Goal: Task Accomplishment & Management: Use online tool/utility

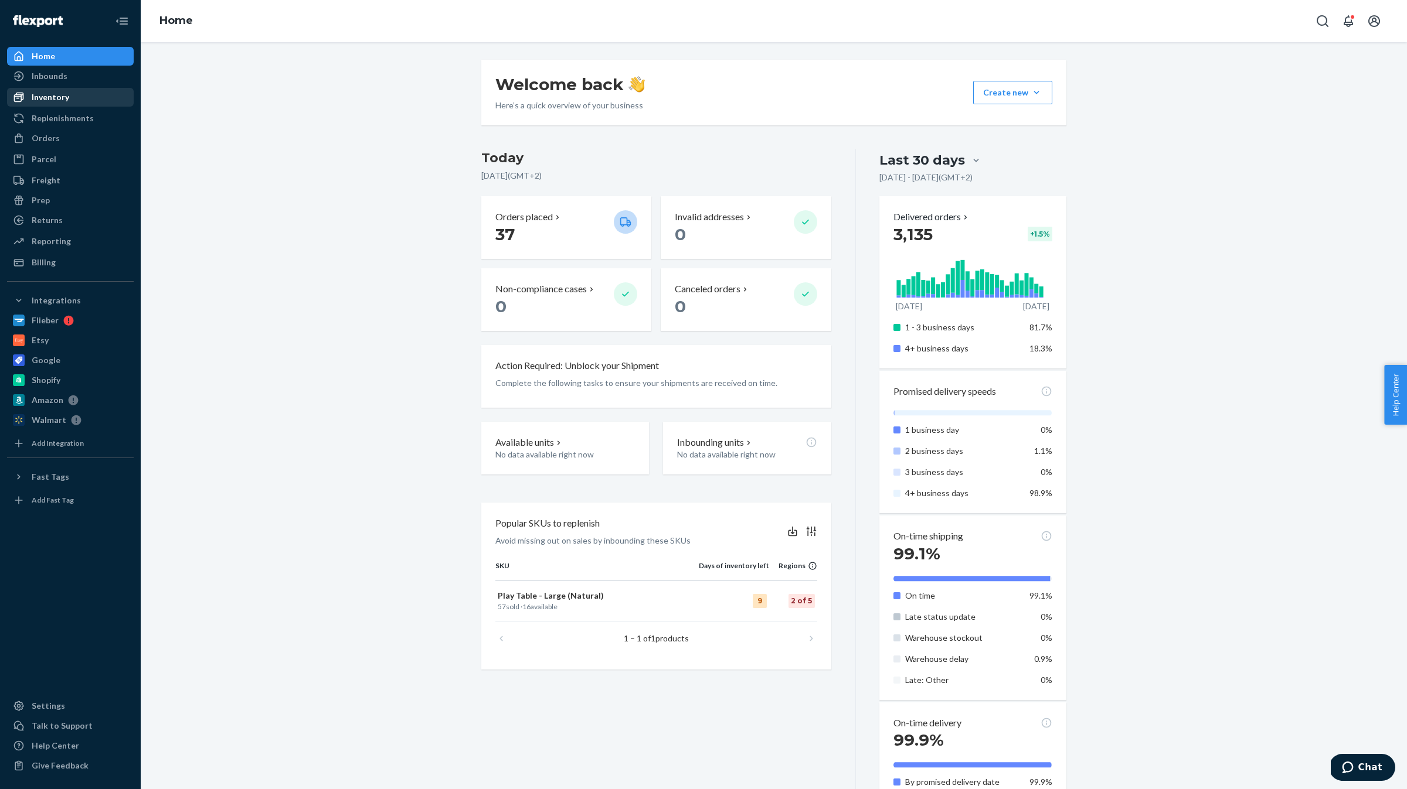
click at [82, 102] on div "Inventory" at bounding box center [70, 97] width 124 height 16
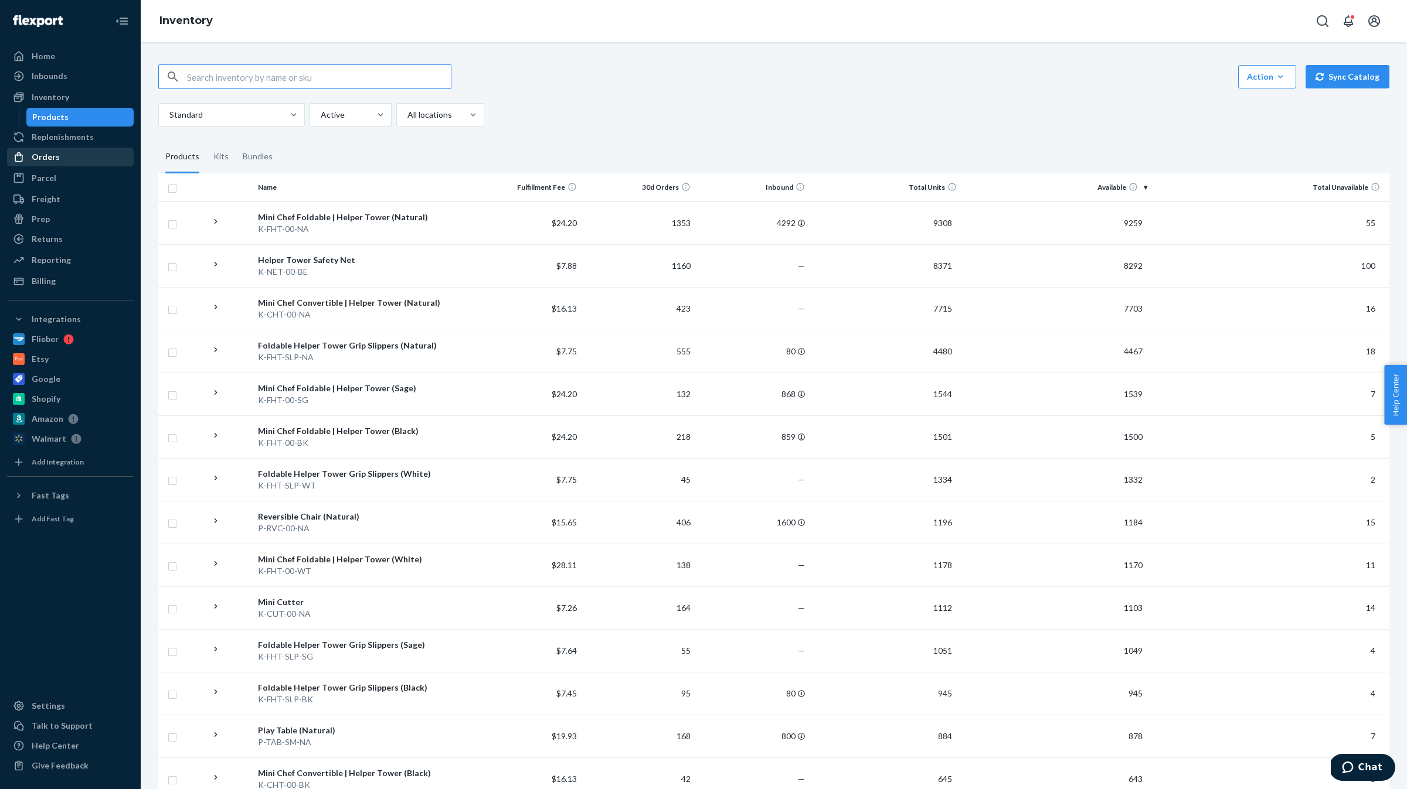
click at [64, 153] on div "Orders" at bounding box center [70, 157] width 124 height 16
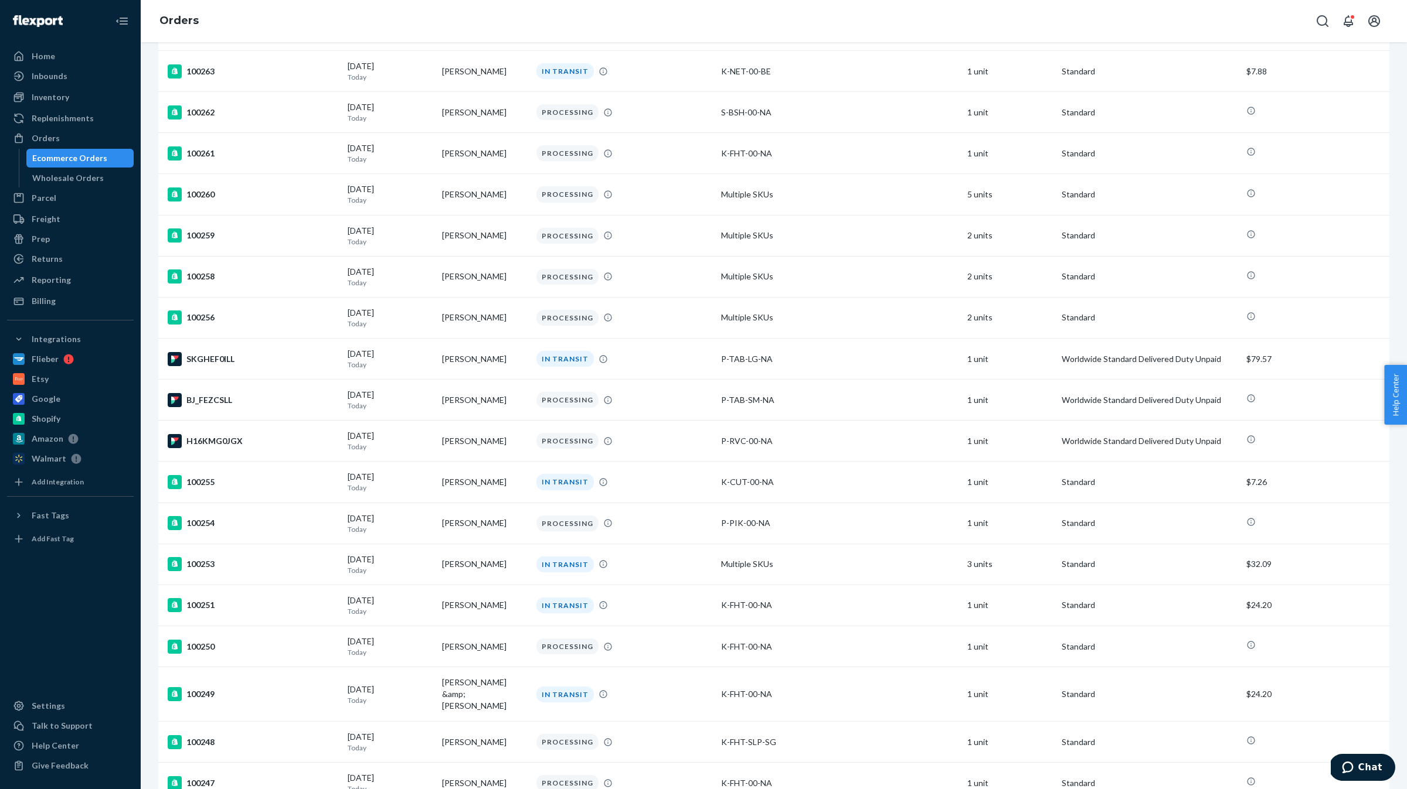
scroll to position [894, 0]
click at [467, 346] on td "[PERSON_NAME]" at bounding box center [484, 357] width 94 height 41
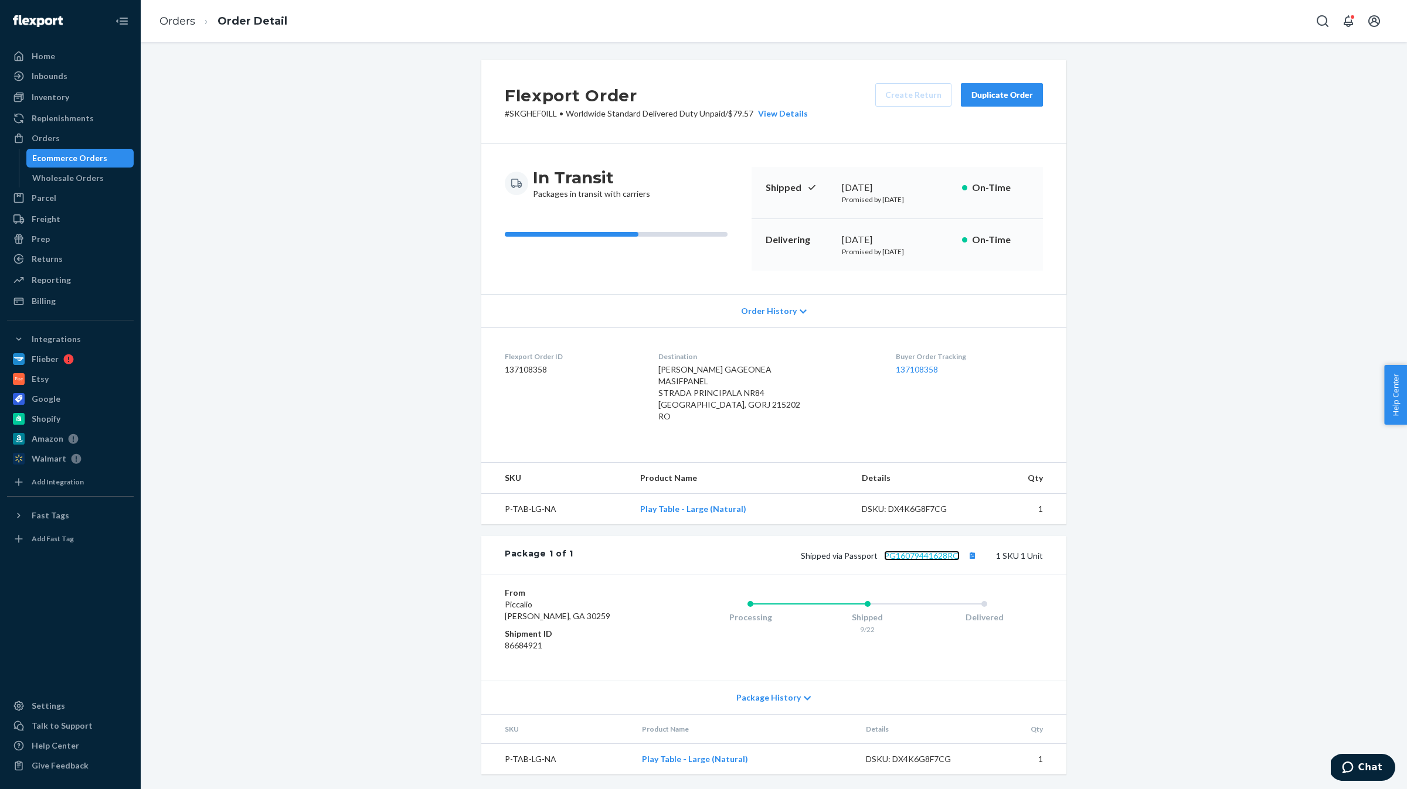
click at [925, 561] on link "PG16079441628RO" at bounding box center [922, 556] width 76 height 10
click at [60, 53] on div "Home" at bounding box center [70, 56] width 124 height 16
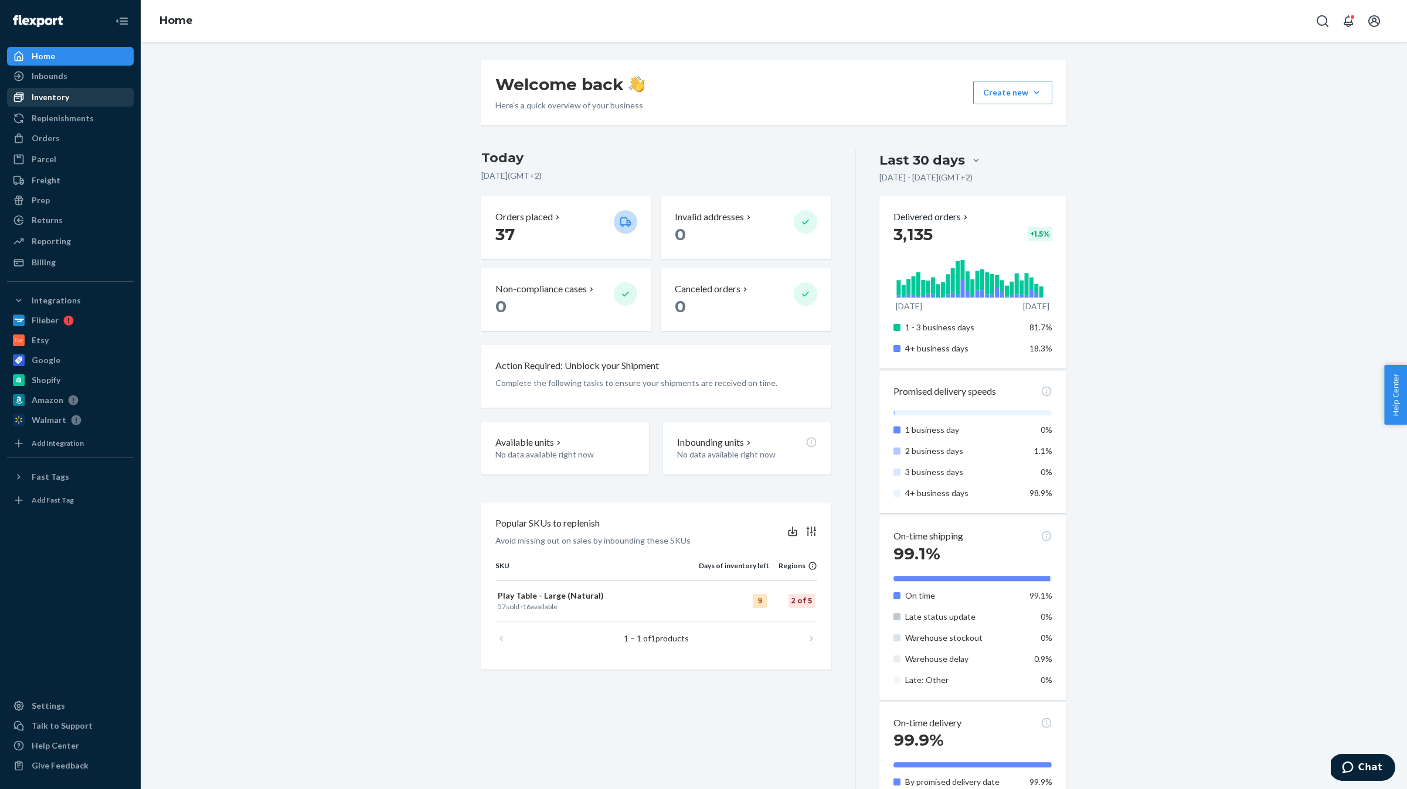
click at [55, 102] on div "Inventory" at bounding box center [51, 97] width 38 height 12
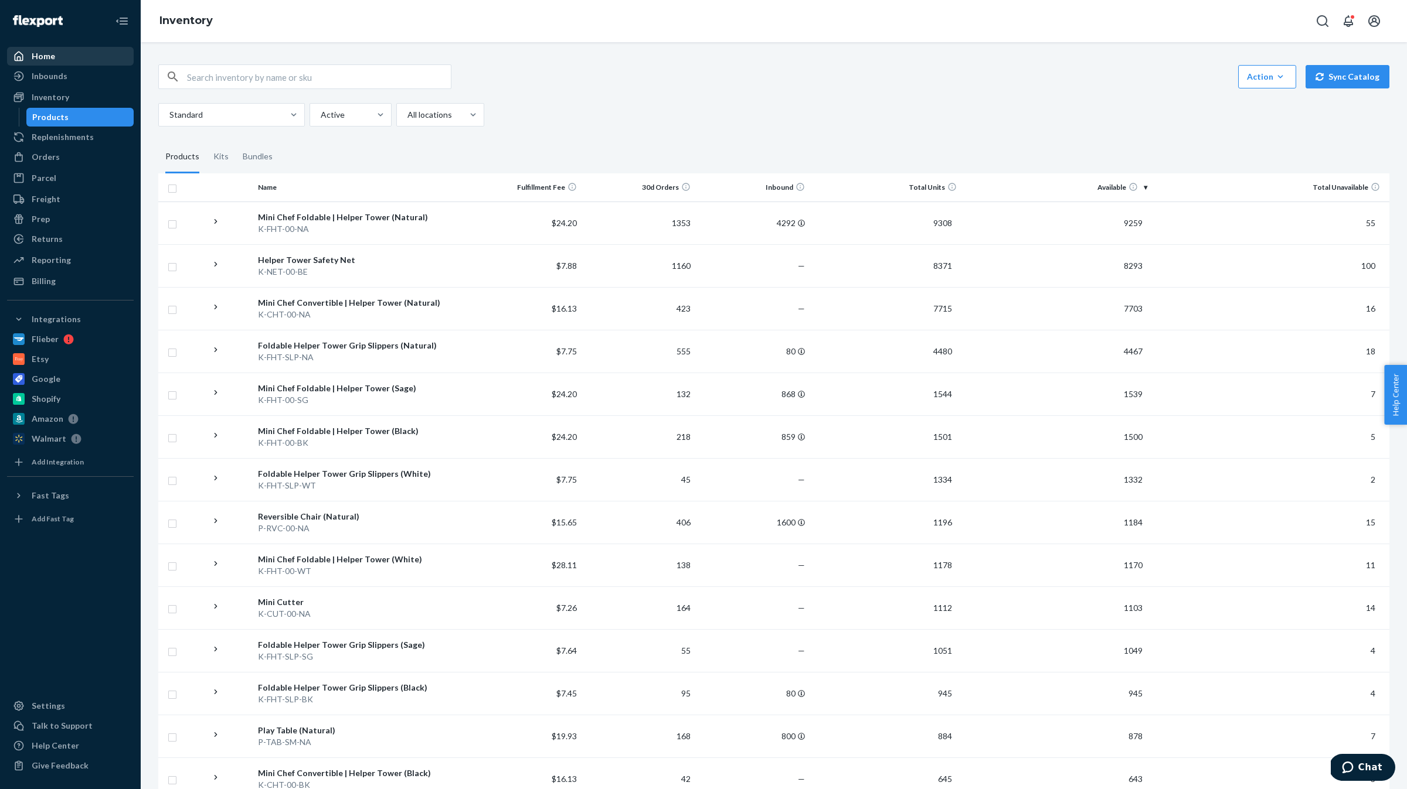
click at [50, 60] on div "Home" at bounding box center [43, 56] width 23 height 12
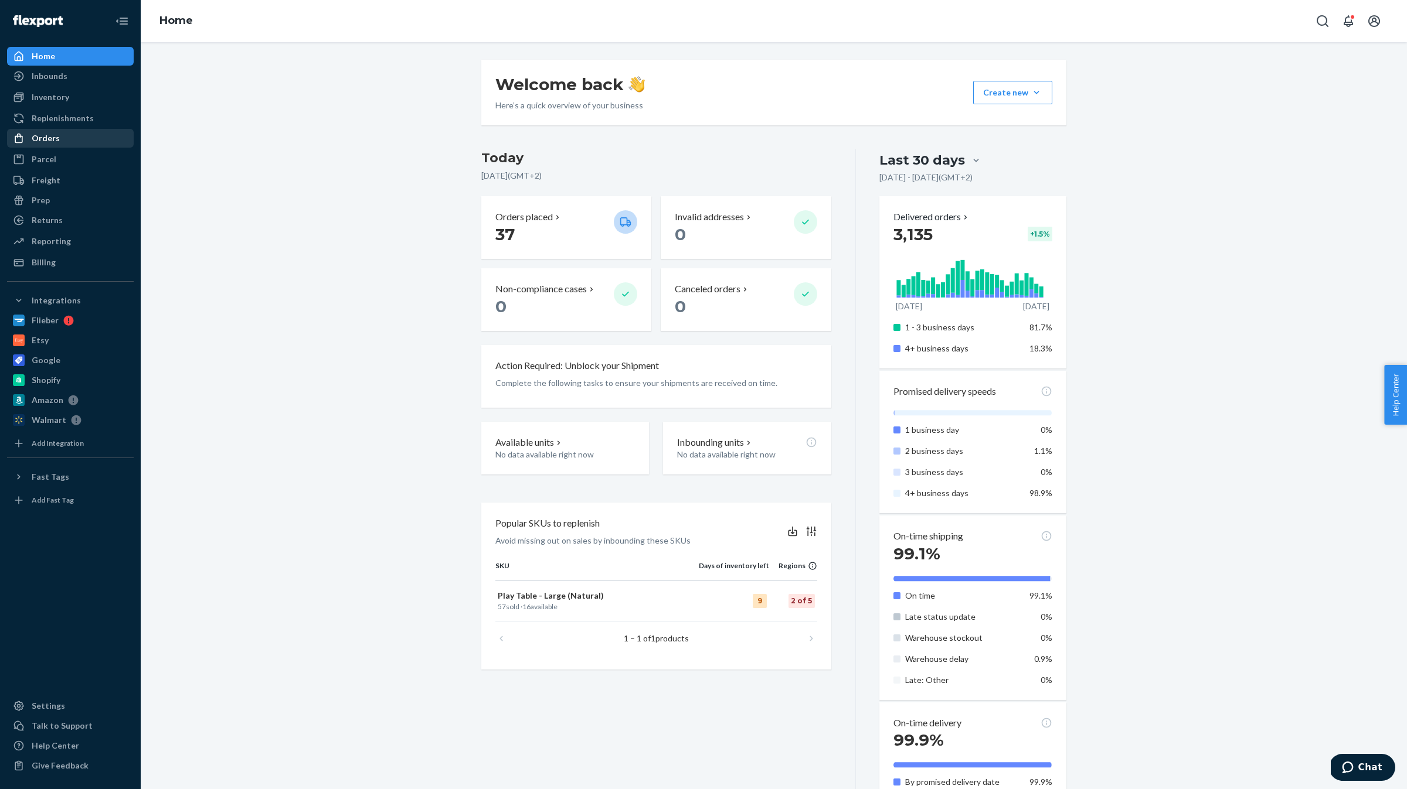
click at [53, 139] on div "Orders" at bounding box center [46, 138] width 28 height 12
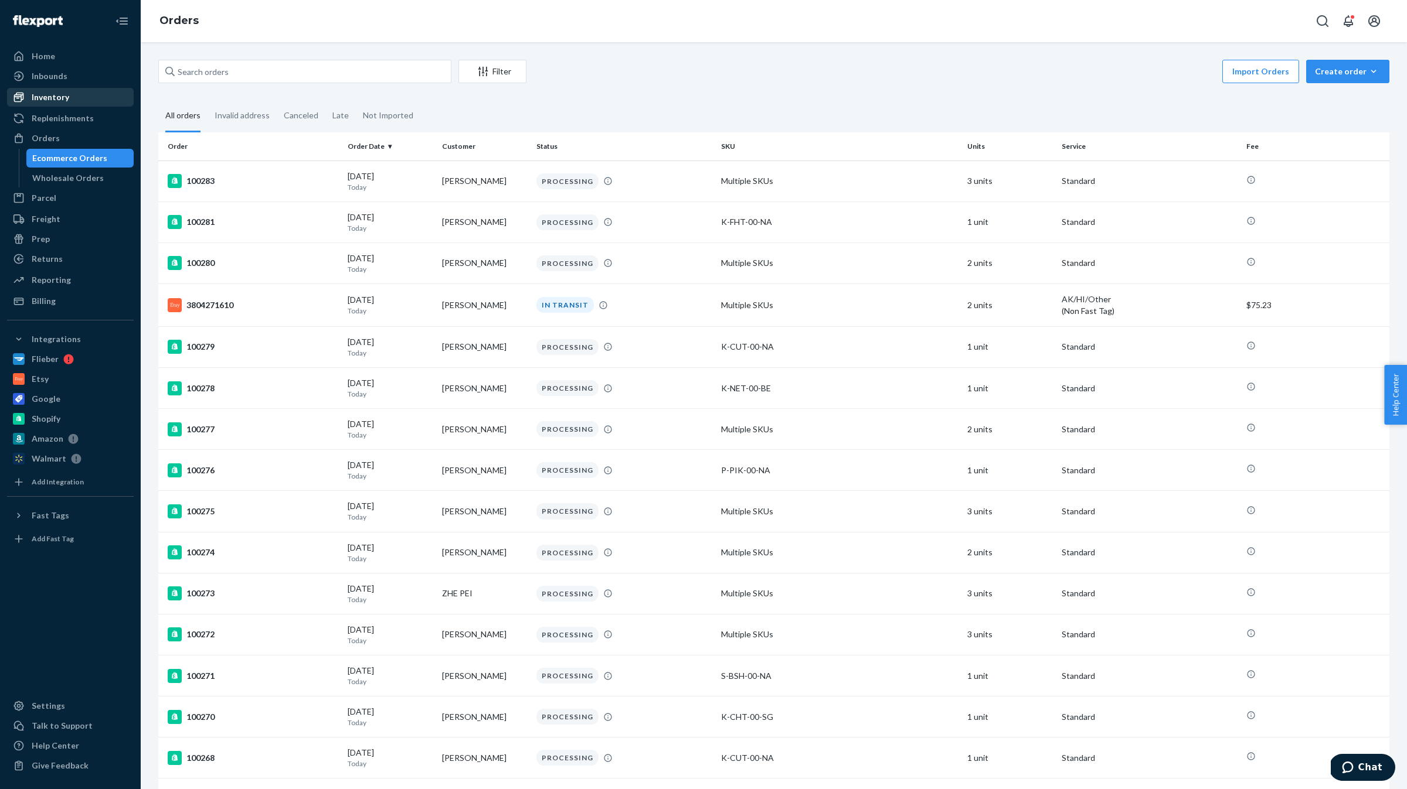
click at [46, 93] on div "Inventory" at bounding box center [51, 97] width 38 height 12
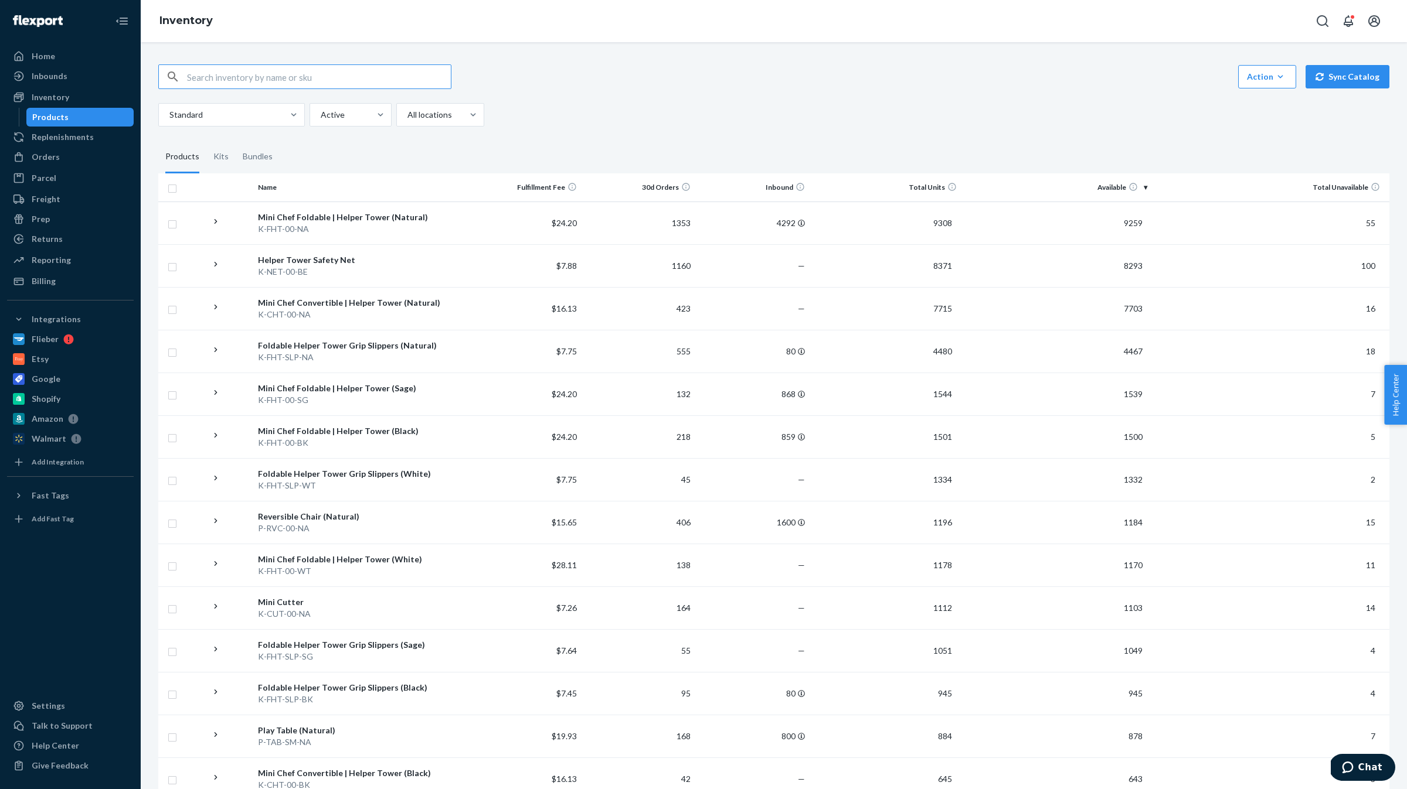
click at [288, 80] on input "text" at bounding box center [319, 76] width 264 height 23
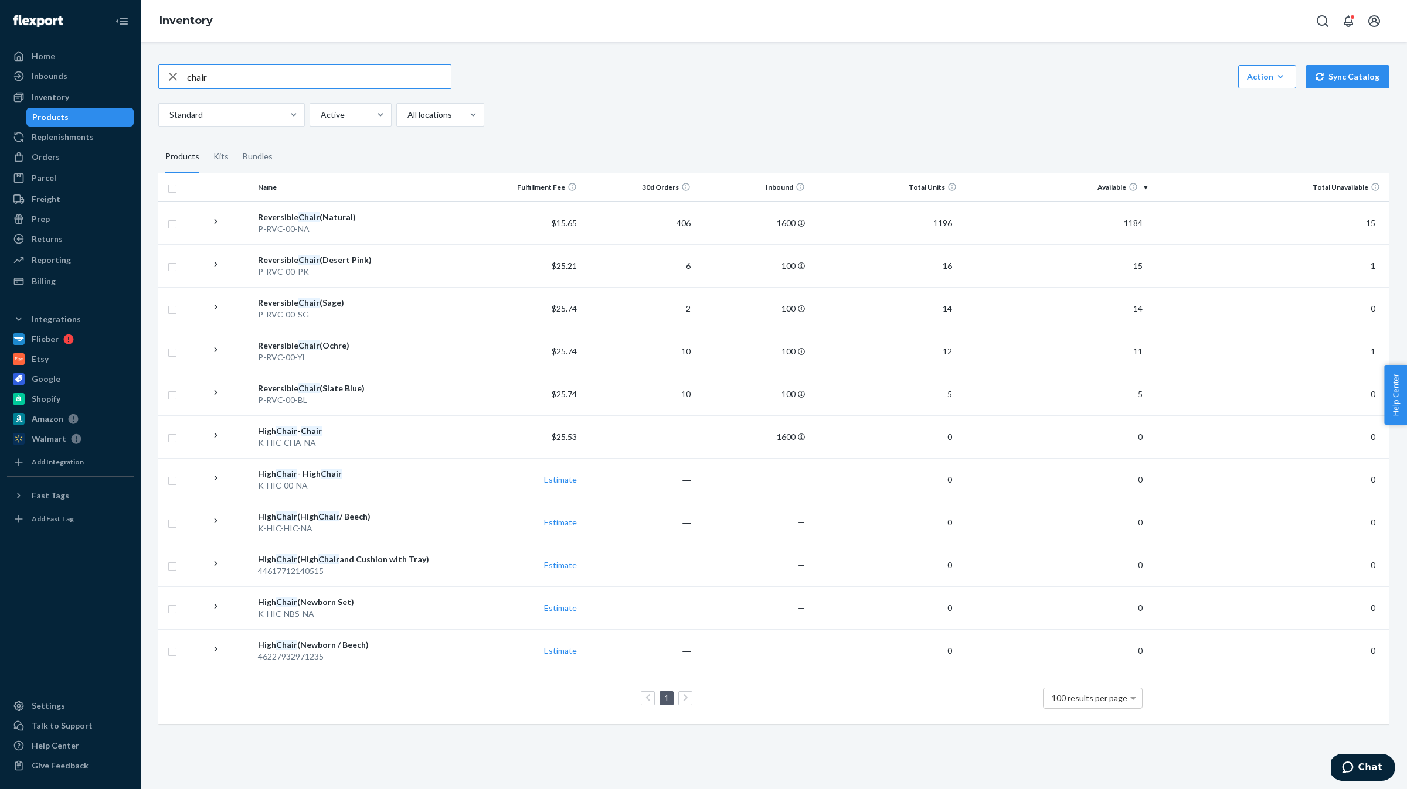
drag, startPoint x: 247, startPoint y: 80, endPoint x: 168, endPoint y: 81, distance: 78.5
click at [168, 81] on div "chair" at bounding box center [305, 76] width 292 height 23
type input "table"
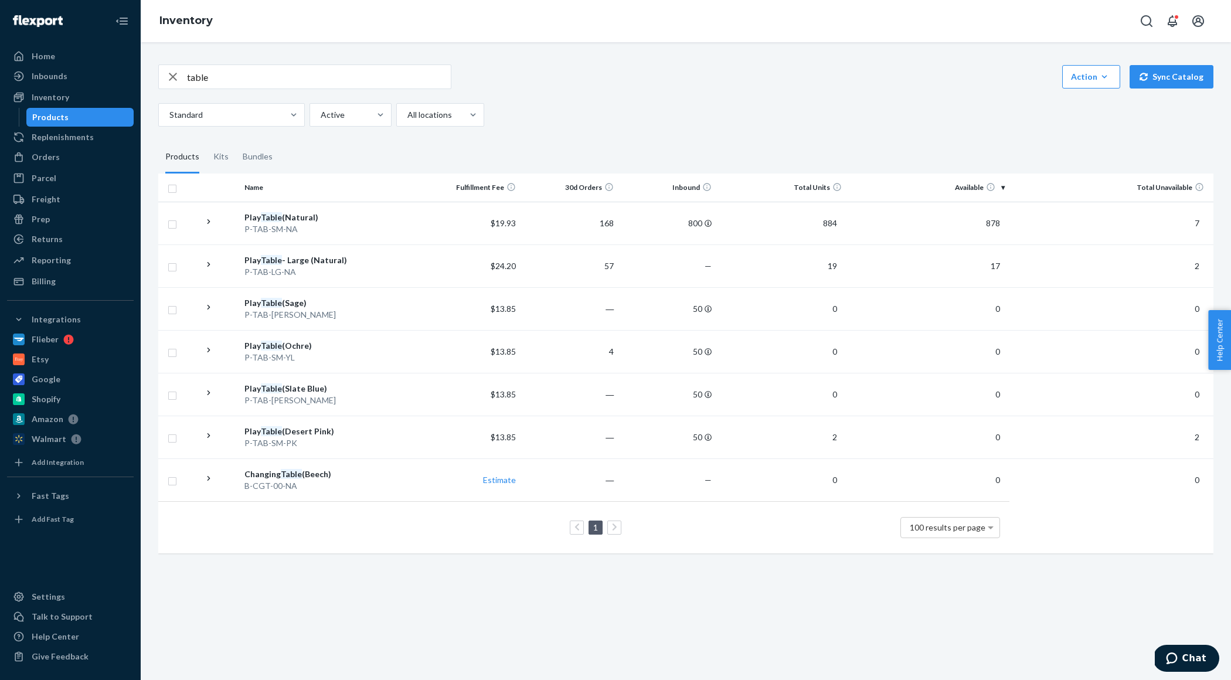
click at [172, 79] on icon "button" at bounding box center [173, 76] width 14 height 23
click at [226, 83] on input "text" at bounding box center [319, 76] width 264 height 23
paste input "DRPW6LYZYQC"
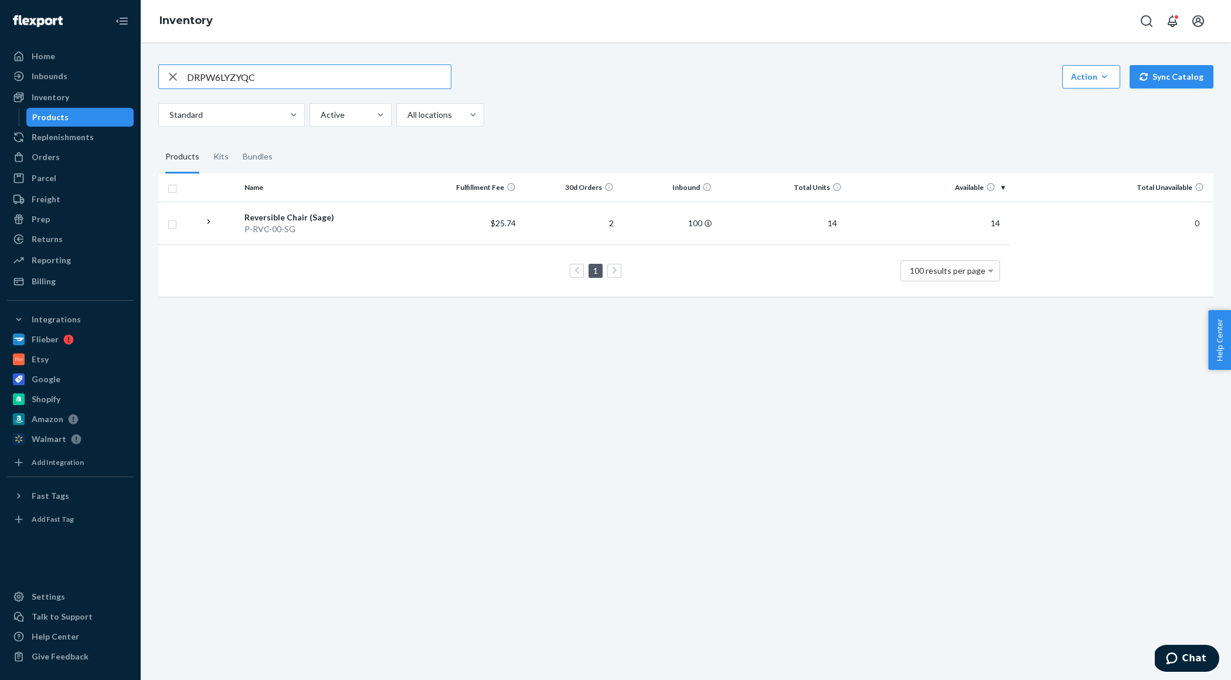
drag, startPoint x: 274, startPoint y: 72, endPoint x: 169, endPoint y: 74, distance: 105.5
click at [169, 74] on div "DRPW6LYZYQC" at bounding box center [305, 76] width 292 height 23
type input "chair"
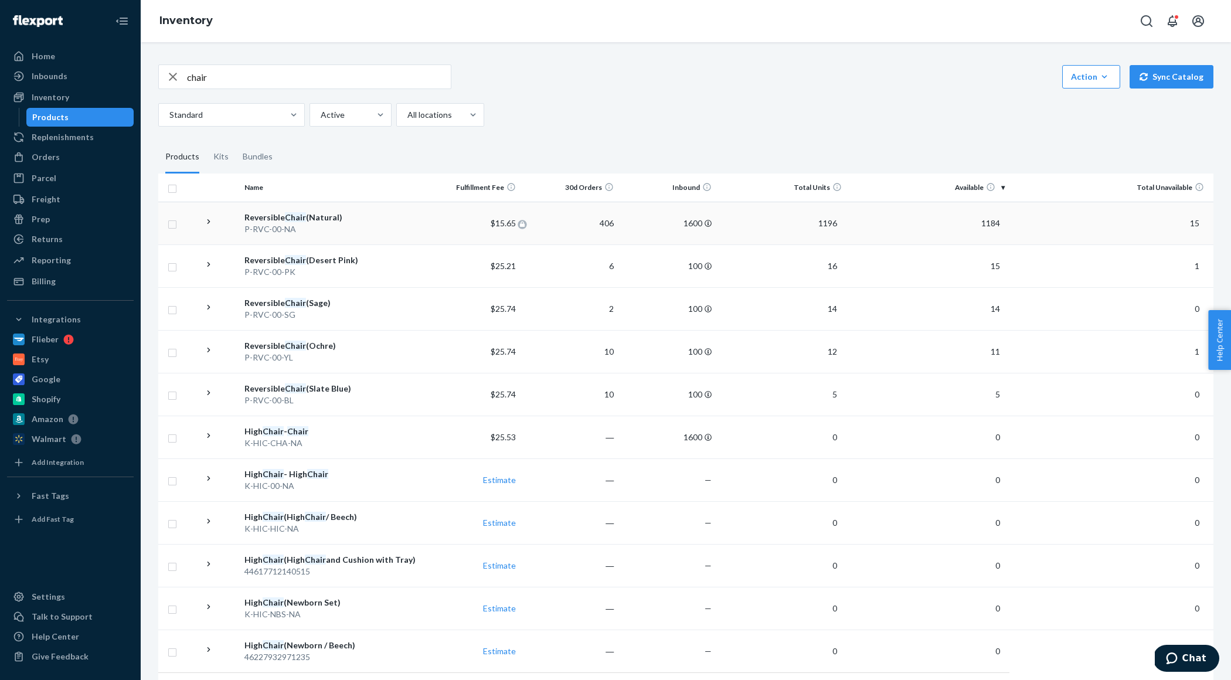
click at [523, 225] on icon at bounding box center [522, 224] width 5 height 6
click at [60, 62] on div "Home" at bounding box center [70, 56] width 124 height 16
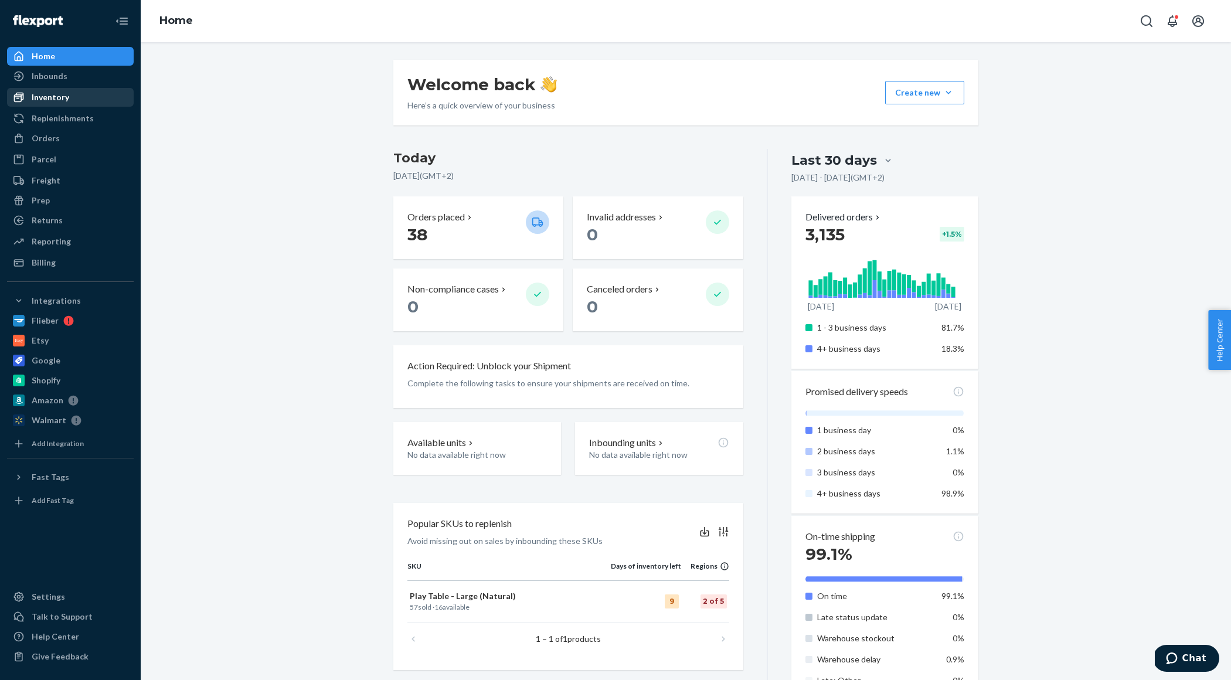
click at [52, 100] on div "Inventory" at bounding box center [51, 97] width 38 height 12
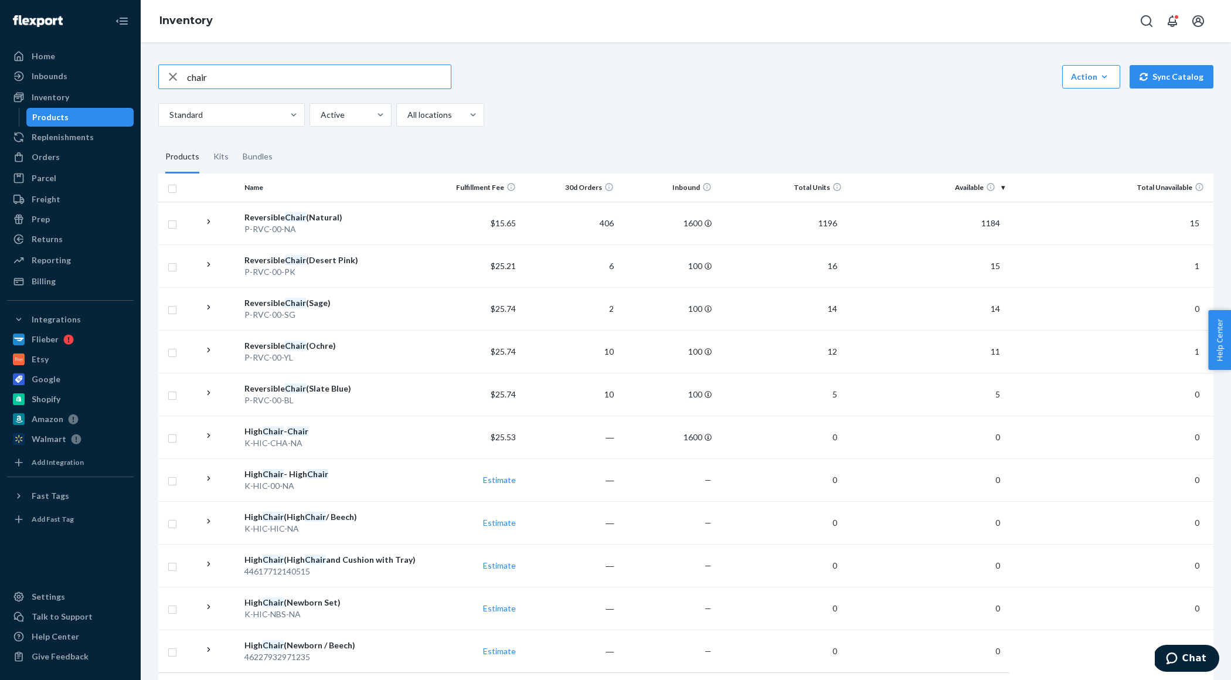
click at [177, 75] on icon "button" at bounding box center [173, 76] width 14 height 23
click at [47, 55] on div "Home" at bounding box center [43, 56] width 23 height 12
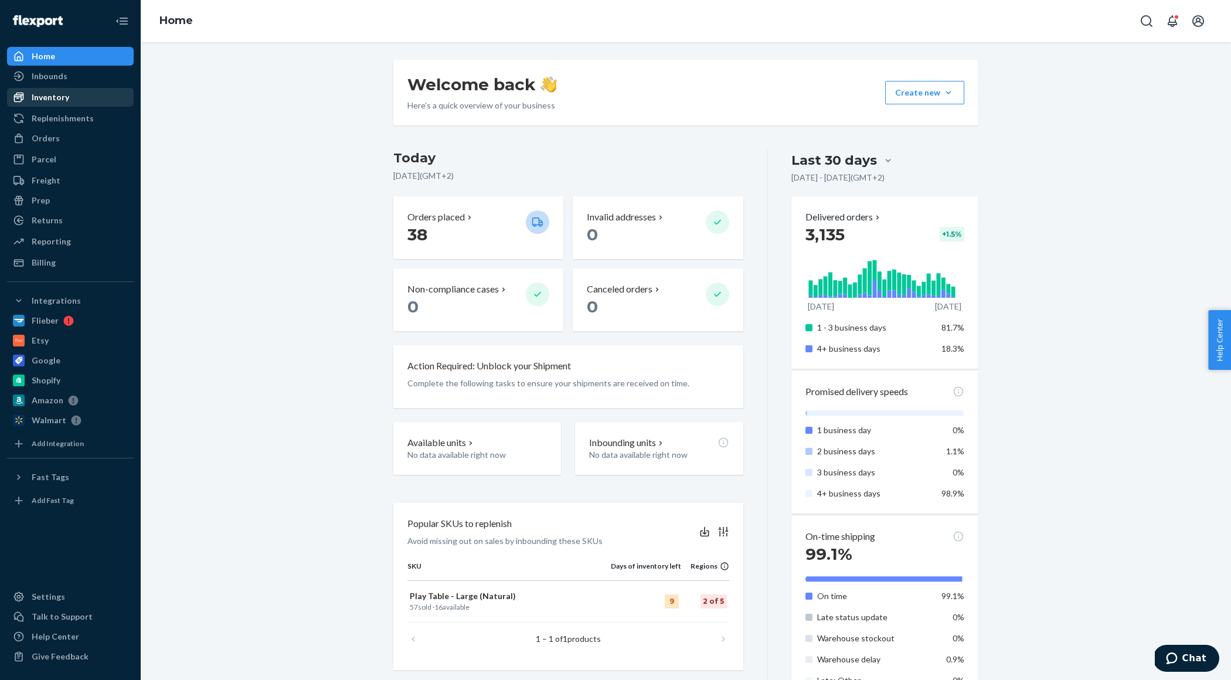
click at [52, 94] on div "Inventory" at bounding box center [51, 97] width 38 height 12
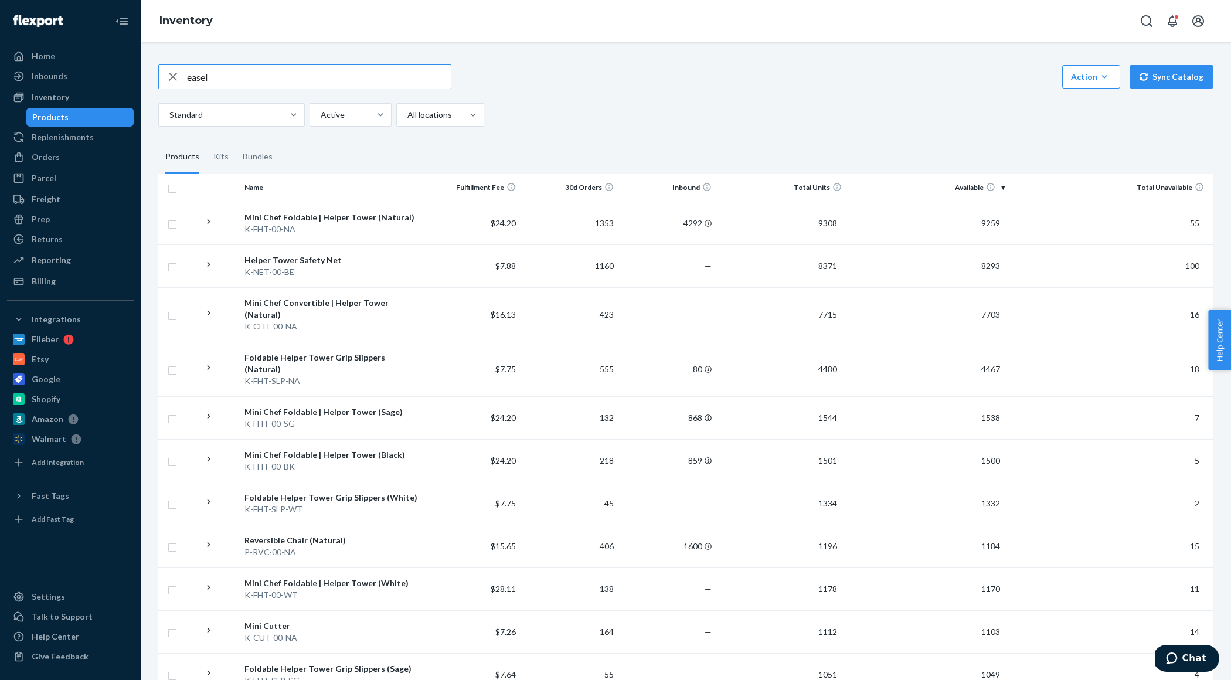
type input "easel"
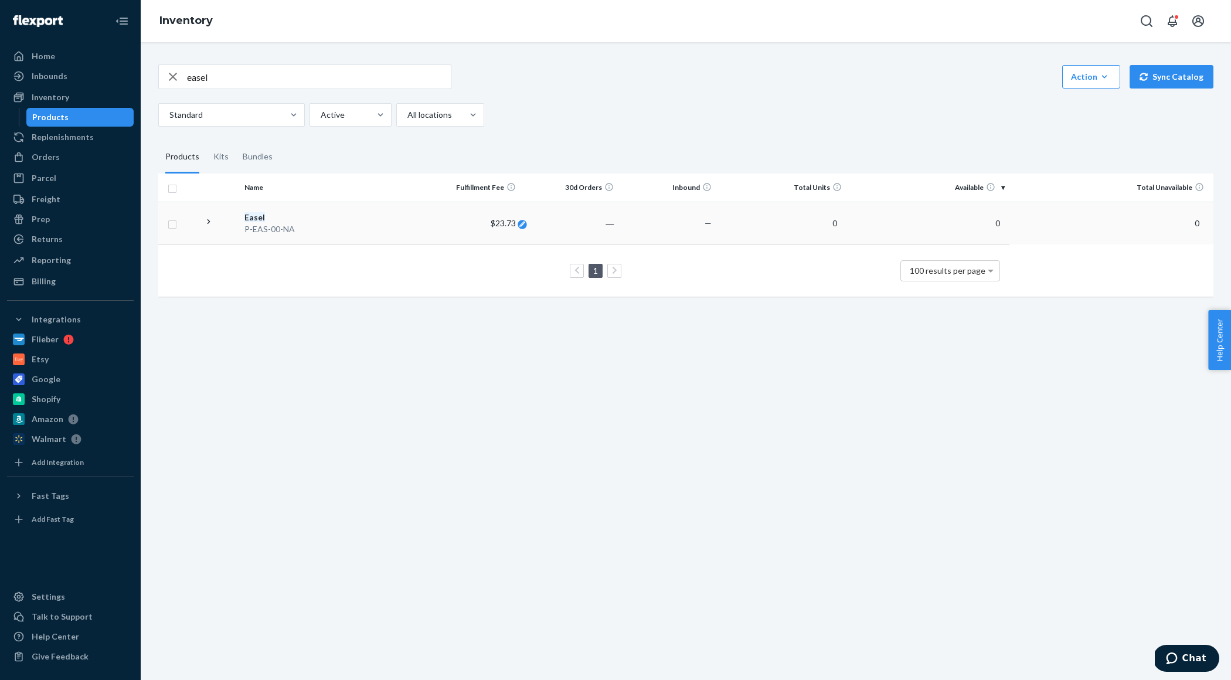
click at [523, 225] on icon at bounding box center [523, 224] width 6 height 6
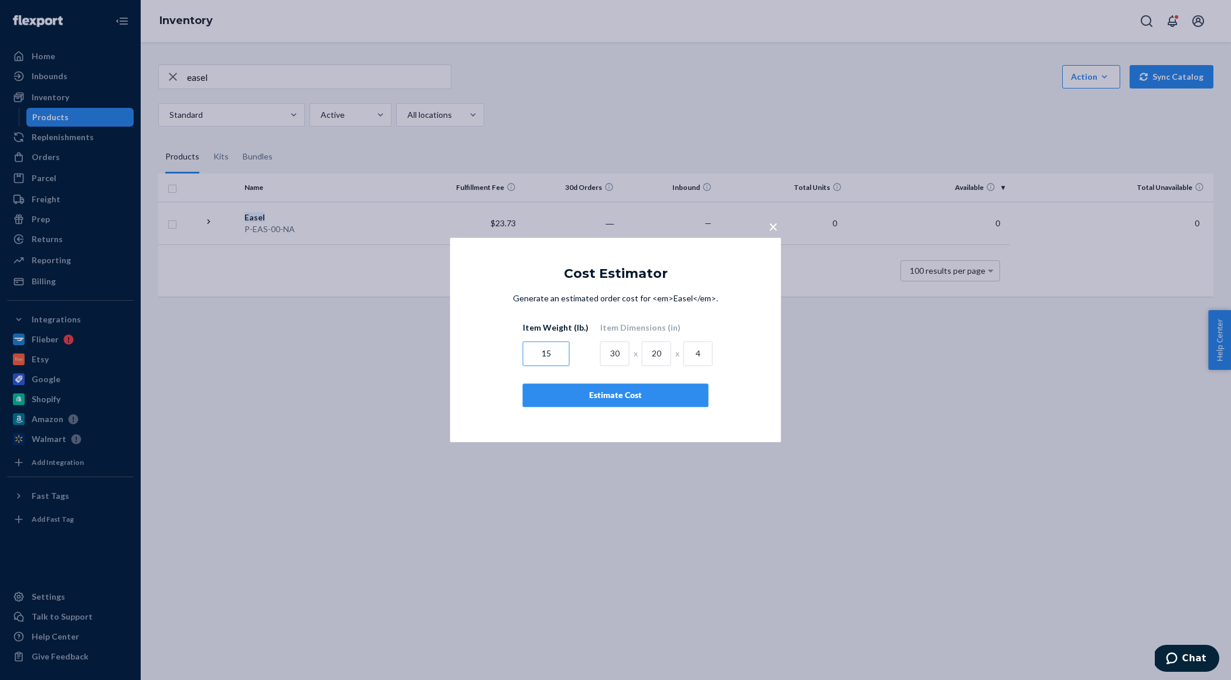
drag, startPoint x: 554, startPoint y: 351, endPoint x: 535, endPoint y: 353, distance: 19.5
click at [535, 353] on input "15" at bounding box center [546, 354] width 47 height 25
type input "30"
click at [655, 397] on div "Estimate Cost" at bounding box center [616, 396] width 166 height 12
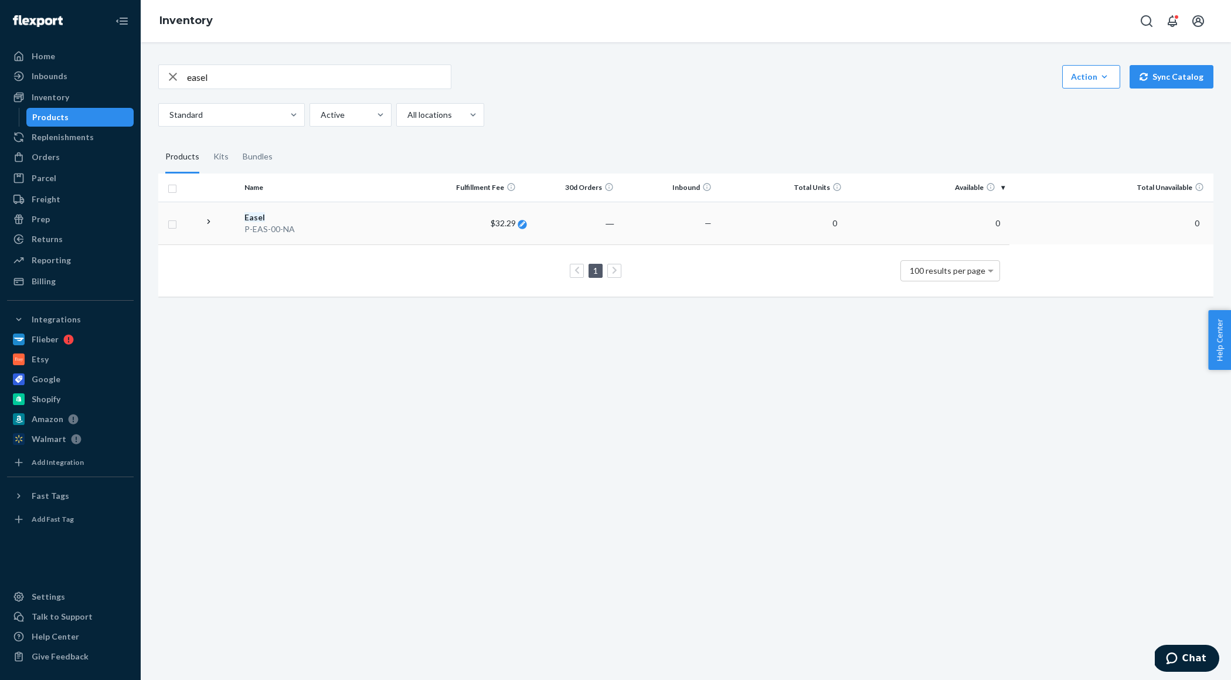
click at [525, 223] on icon at bounding box center [523, 224] width 6 height 6
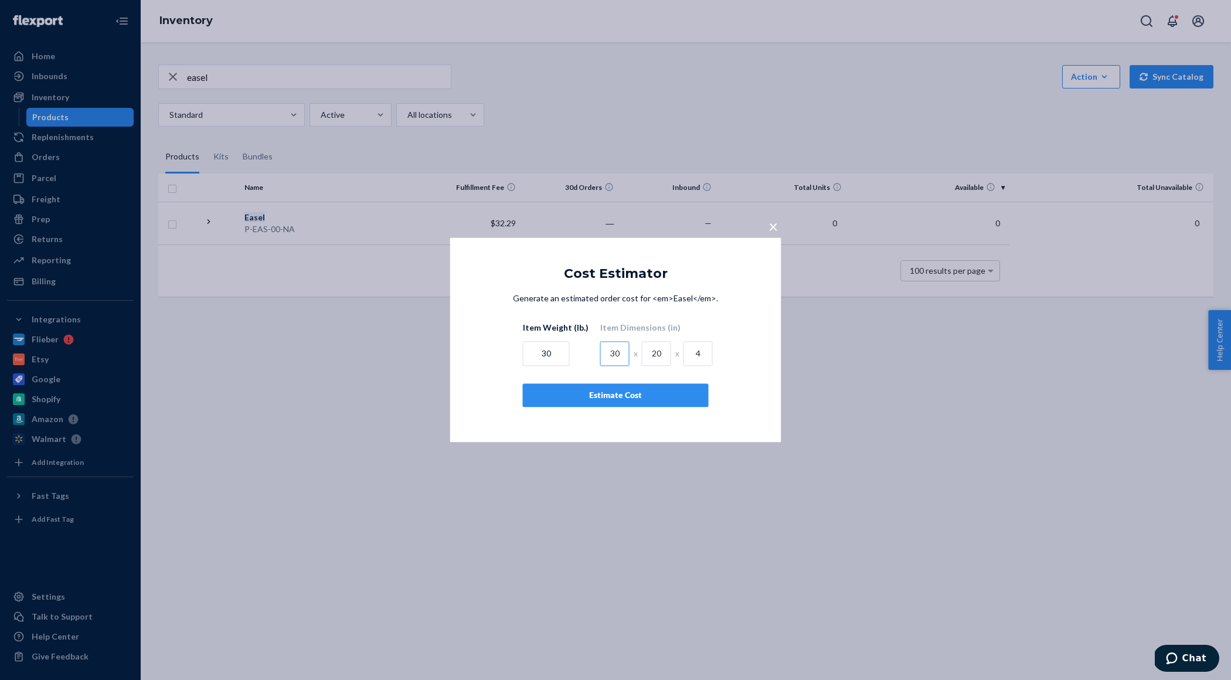
drag, startPoint x: 619, startPoint y: 355, endPoint x: 605, endPoint y: 355, distance: 14.7
click at [605, 355] on input "30" at bounding box center [614, 354] width 29 height 25
type input "40"
click at [622, 397] on div "Estimate Cost" at bounding box center [616, 396] width 166 height 12
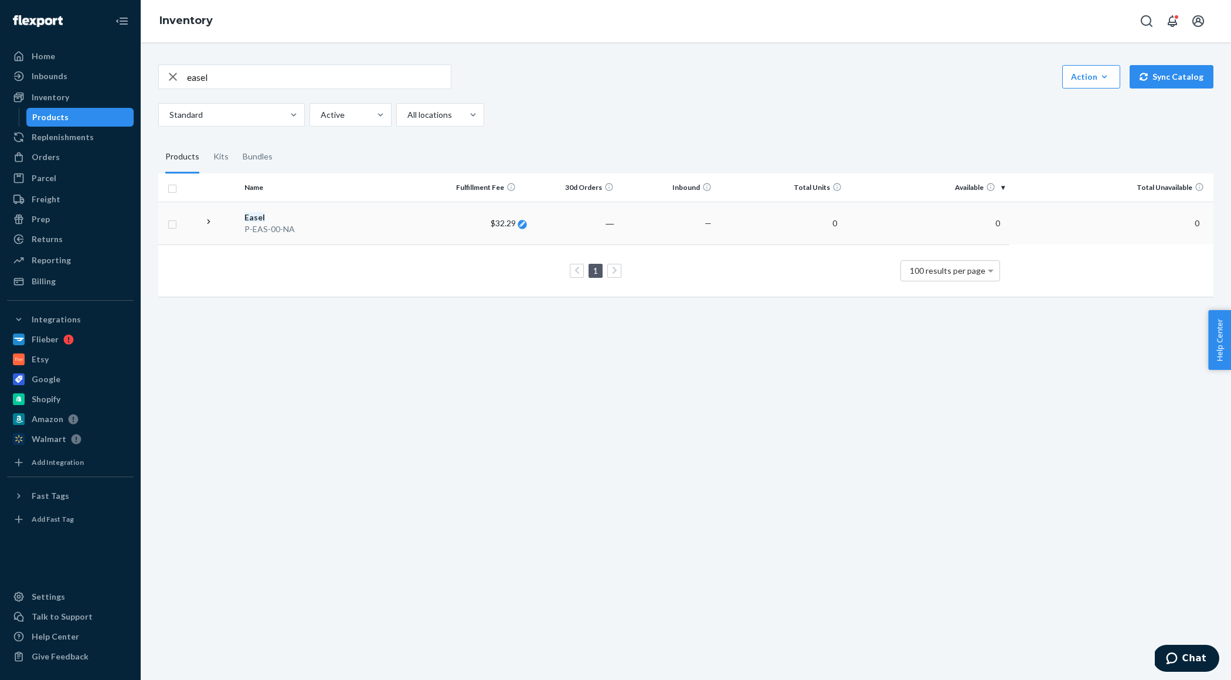
click at [520, 224] on icon at bounding box center [523, 224] width 6 height 6
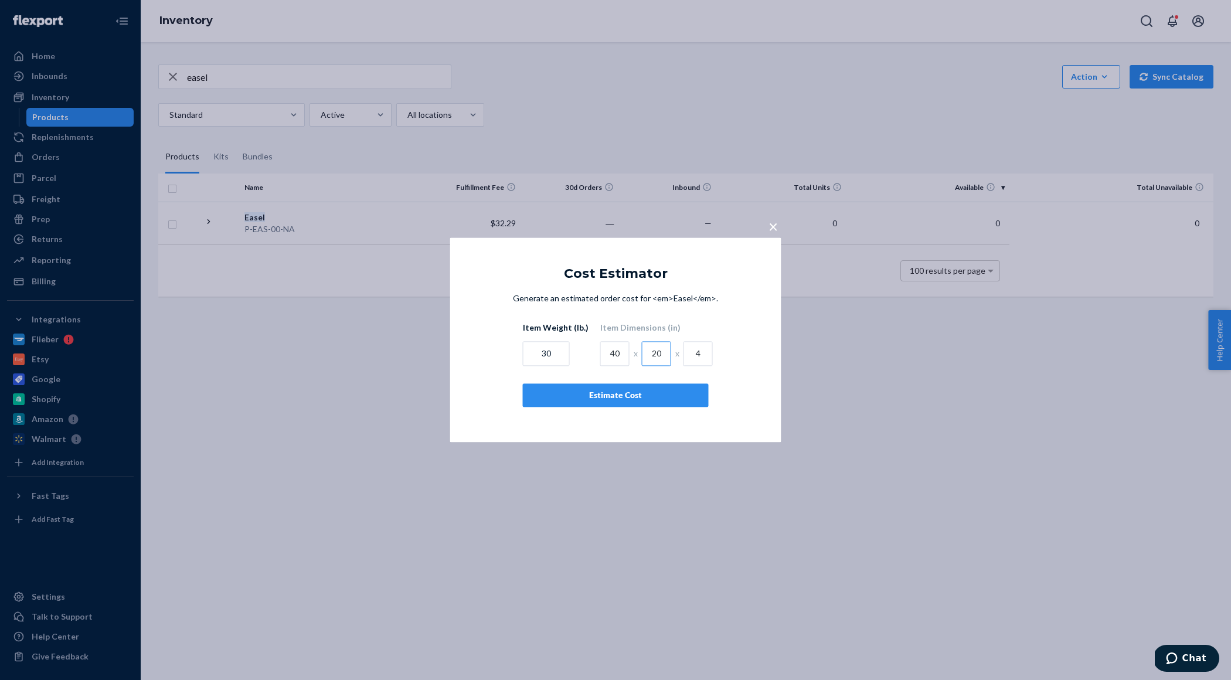
click at [658, 353] on input "20" at bounding box center [656, 354] width 29 height 25
type input "21"
click at [697, 355] on input "4" at bounding box center [697, 354] width 29 height 25
type input "5"
click at [664, 399] on div "Estimate Cost" at bounding box center [616, 396] width 166 height 12
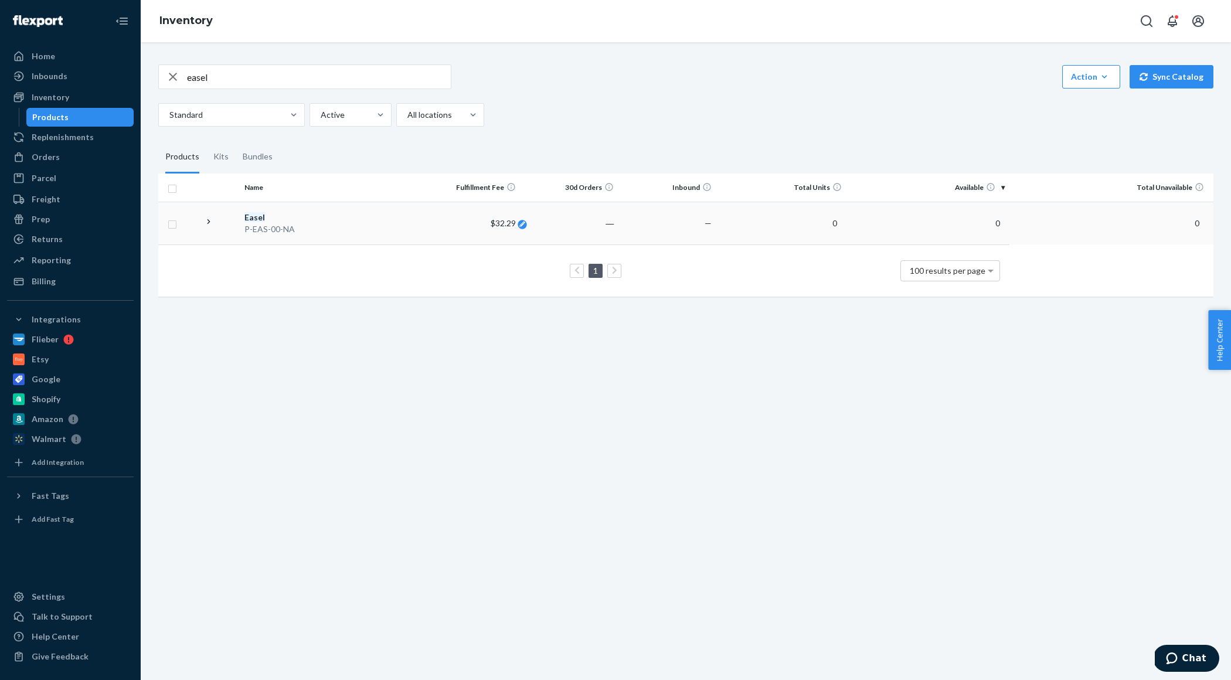
click at [523, 223] on icon at bounding box center [523, 224] width 6 height 6
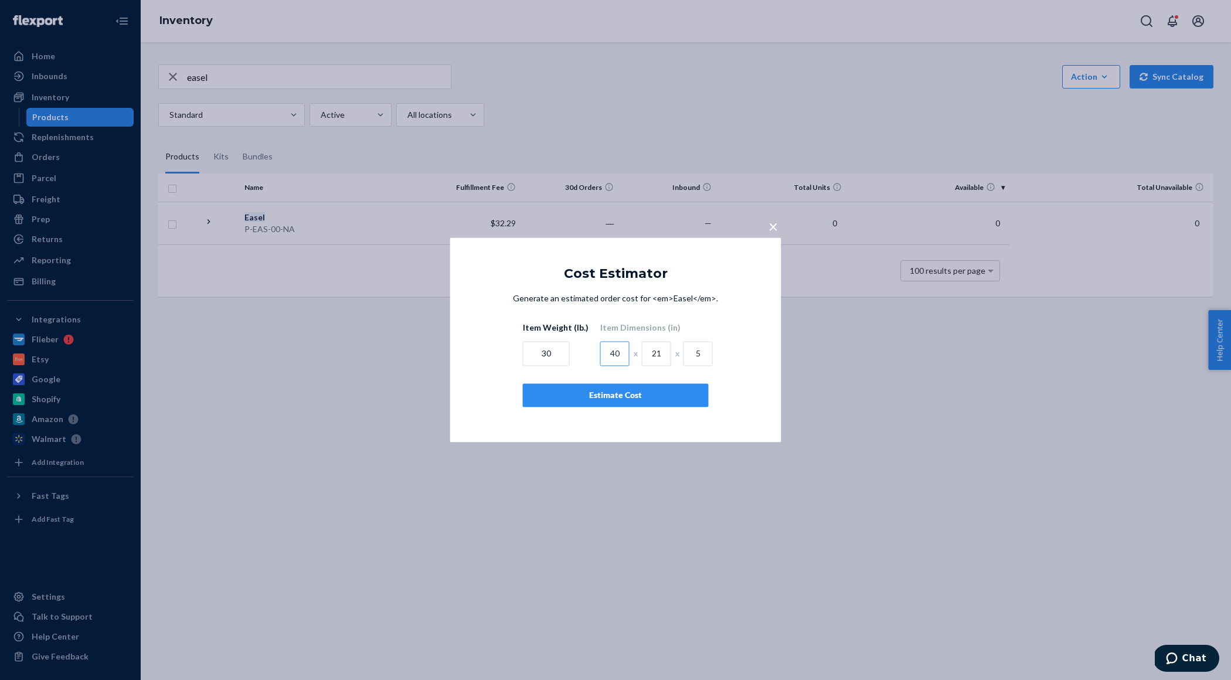
drag, startPoint x: 617, startPoint y: 348, endPoint x: 603, endPoint y: 348, distance: 13.5
click at [603, 348] on input "40" at bounding box center [614, 354] width 29 height 25
type input "42"
click at [625, 392] on div "Estimate Cost" at bounding box center [616, 396] width 166 height 12
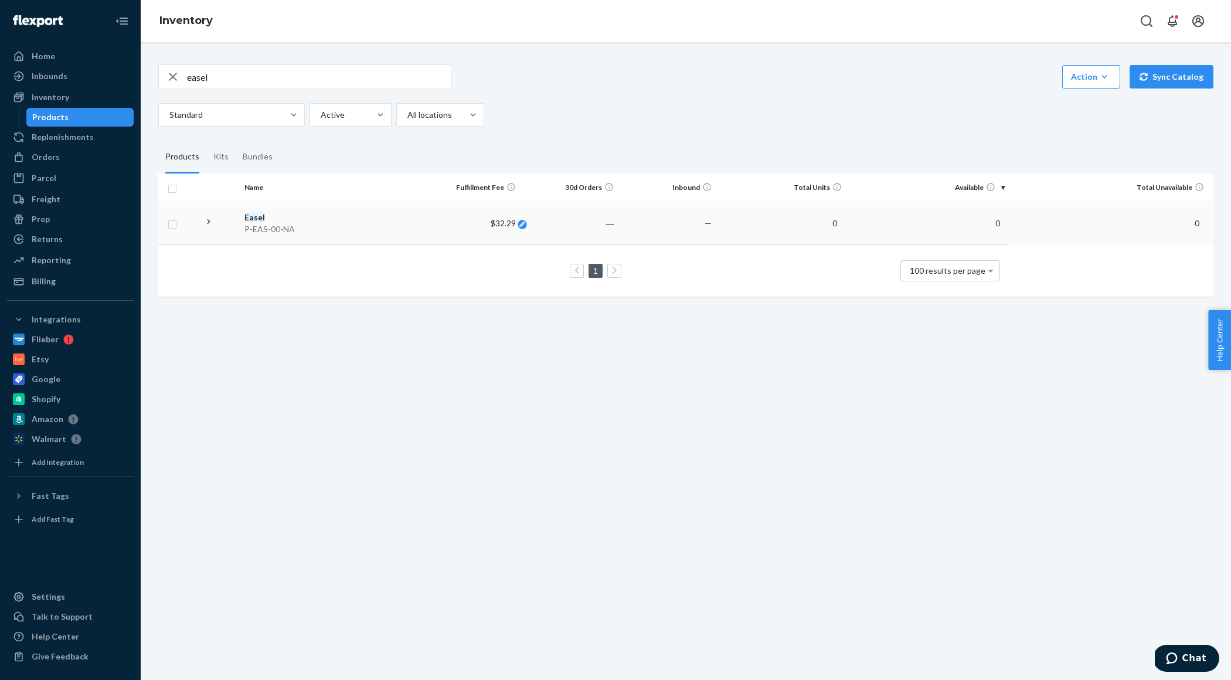
click at [523, 225] on icon at bounding box center [523, 224] width 6 height 6
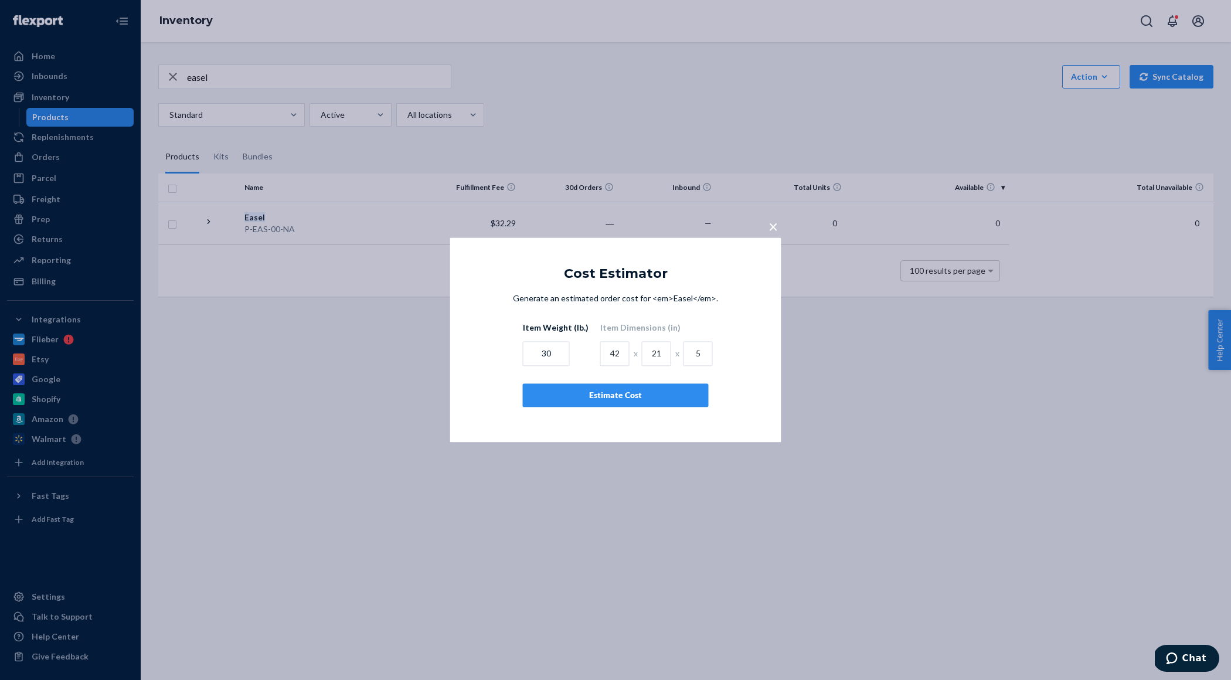
click at [771, 227] on span "×" at bounding box center [772, 226] width 9 height 20
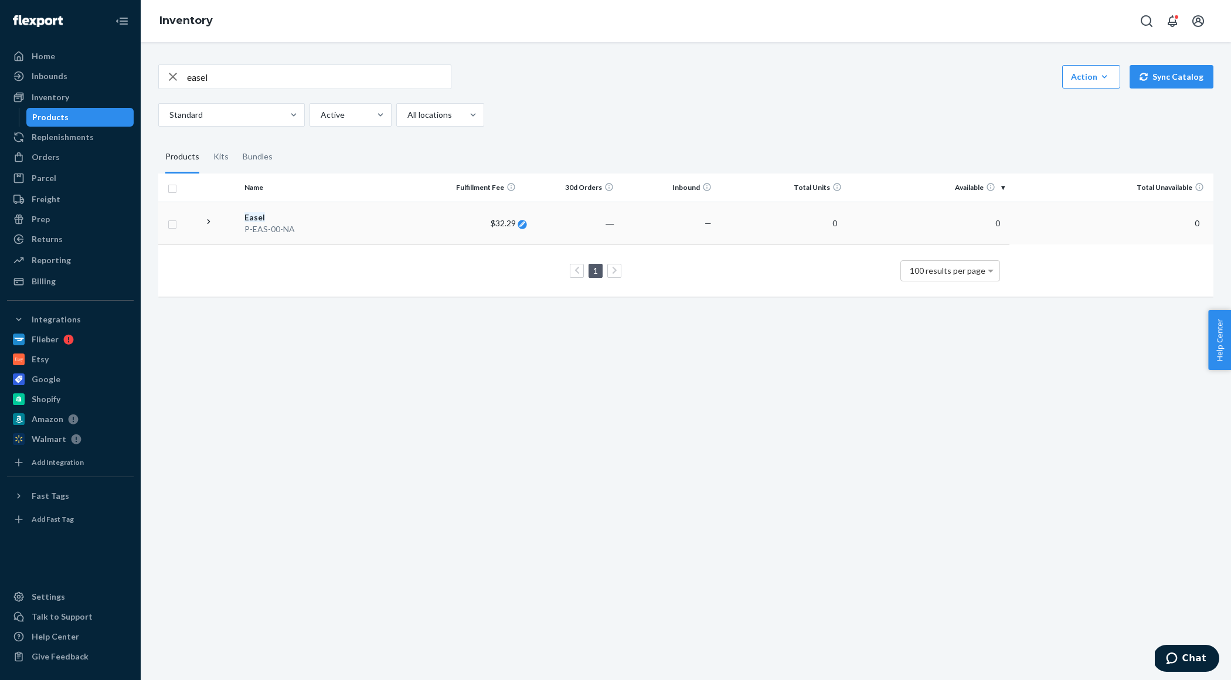
click at [522, 223] on icon at bounding box center [523, 224] width 6 height 6
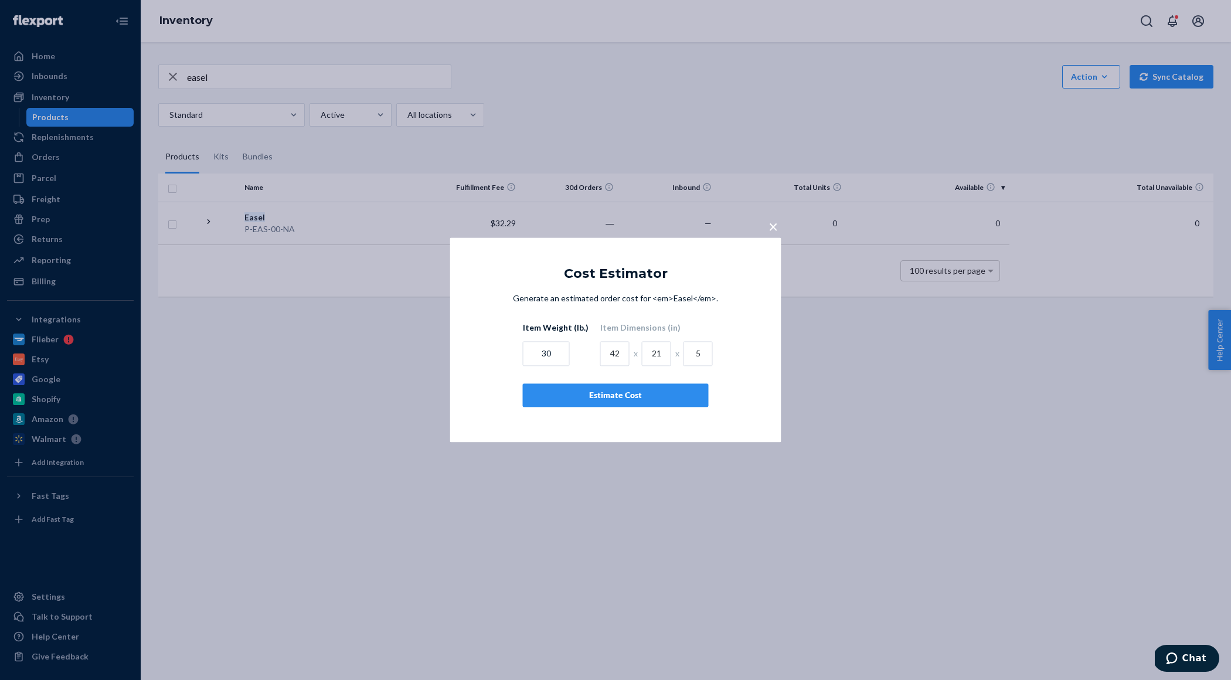
click at [772, 230] on span "×" at bounding box center [772, 226] width 9 height 20
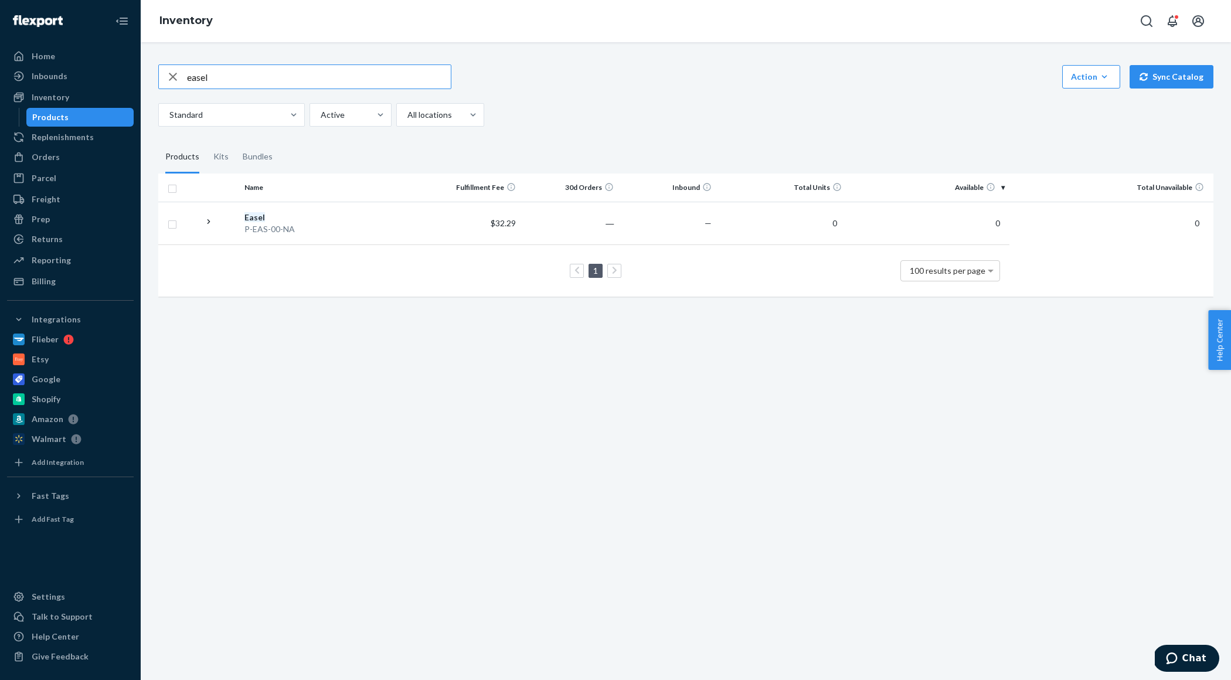
drag, startPoint x: 246, startPoint y: 79, endPoint x: 162, endPoint y: 79, distance: 83.8
click at [162, 79] on div "easel" at bounding box center [305, 76] width 292 height 23
type input "foldable"
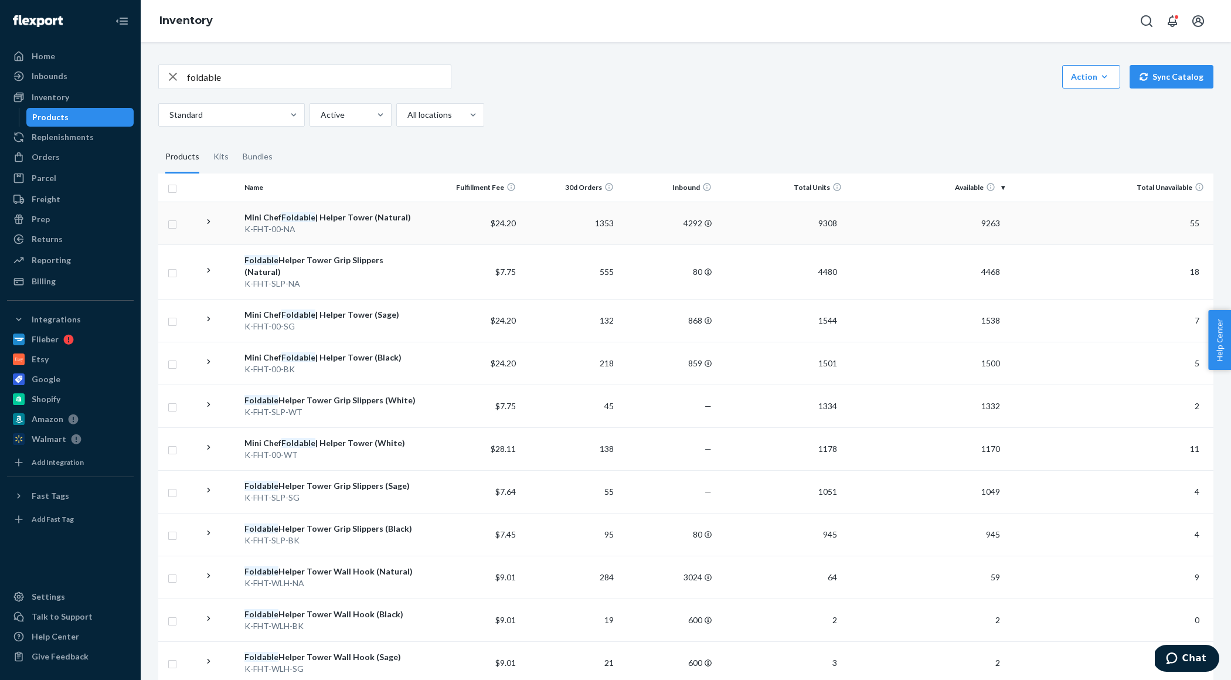
click at [440, 222] on td "$24.20" at bounding box center [472, 223] width 98 height 43
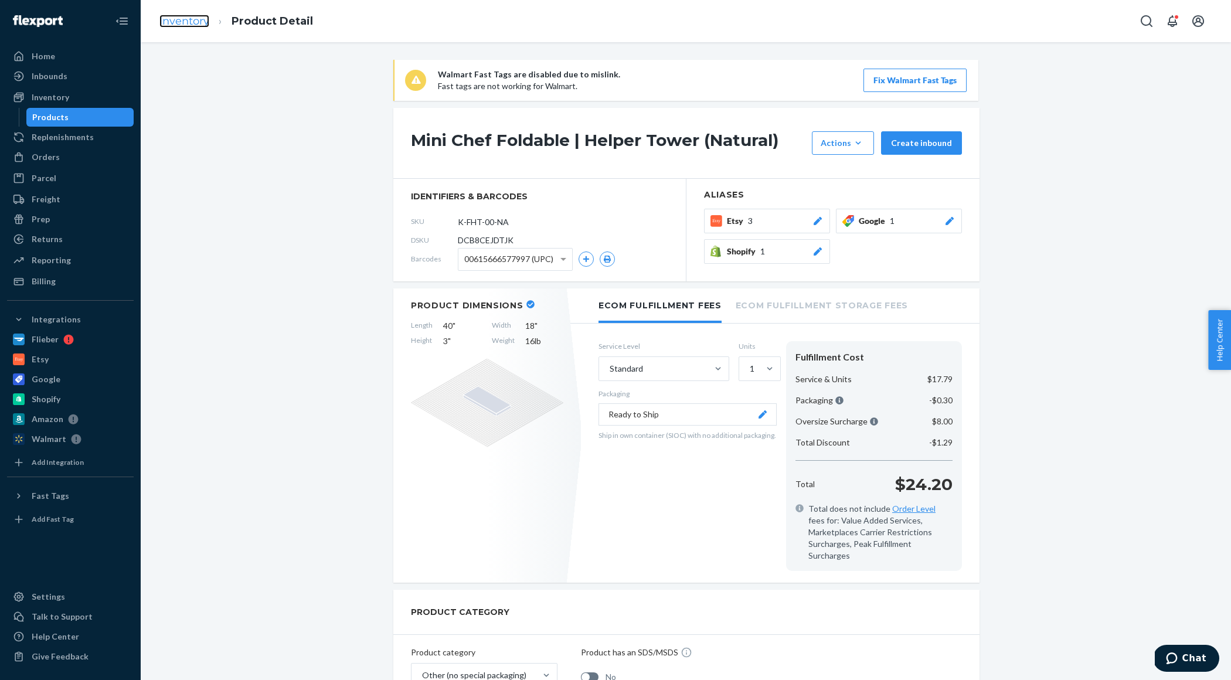
click at [183, 18] on link "Inventory" at bounding box center [184, 21] width 50 height 13
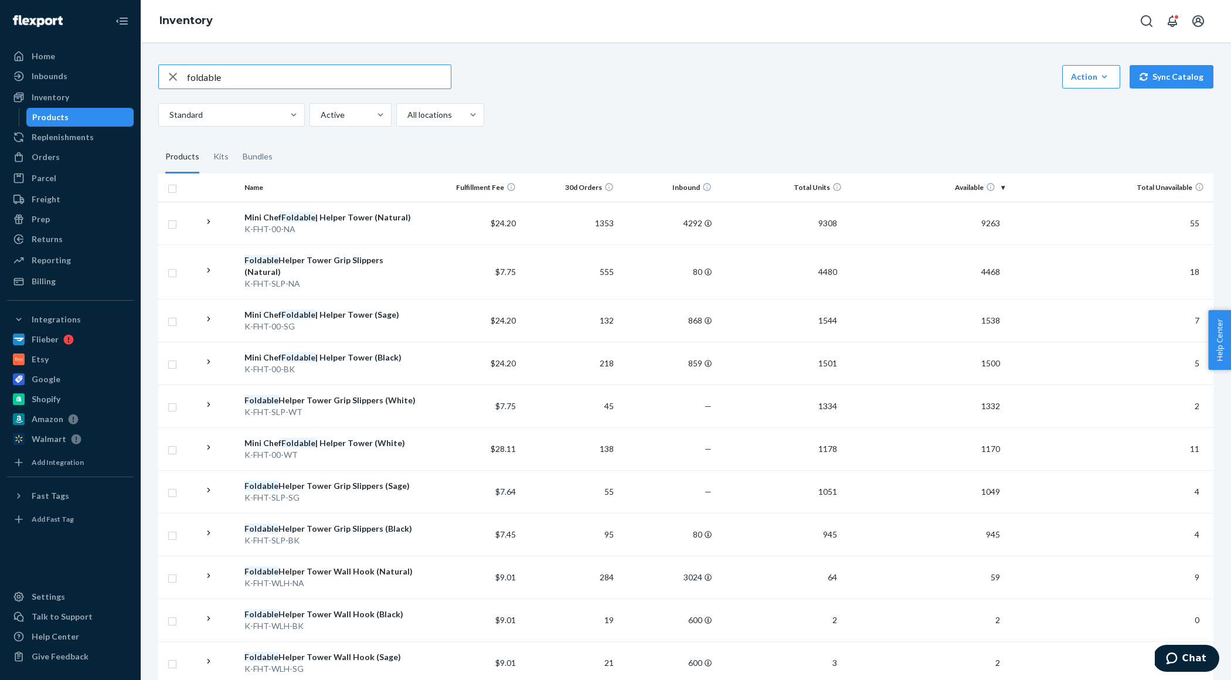
click at [740, 105] on div "Standard Active All locations" at bounding box center [681, 114] width 1046 height 23
click at [176, 79] on icon "button" at bounding box center [173, 77] width 8 height 8
click at [232, 76] on input "text" at bounding box center [319, 76] width 264 height 23
type input "easel"
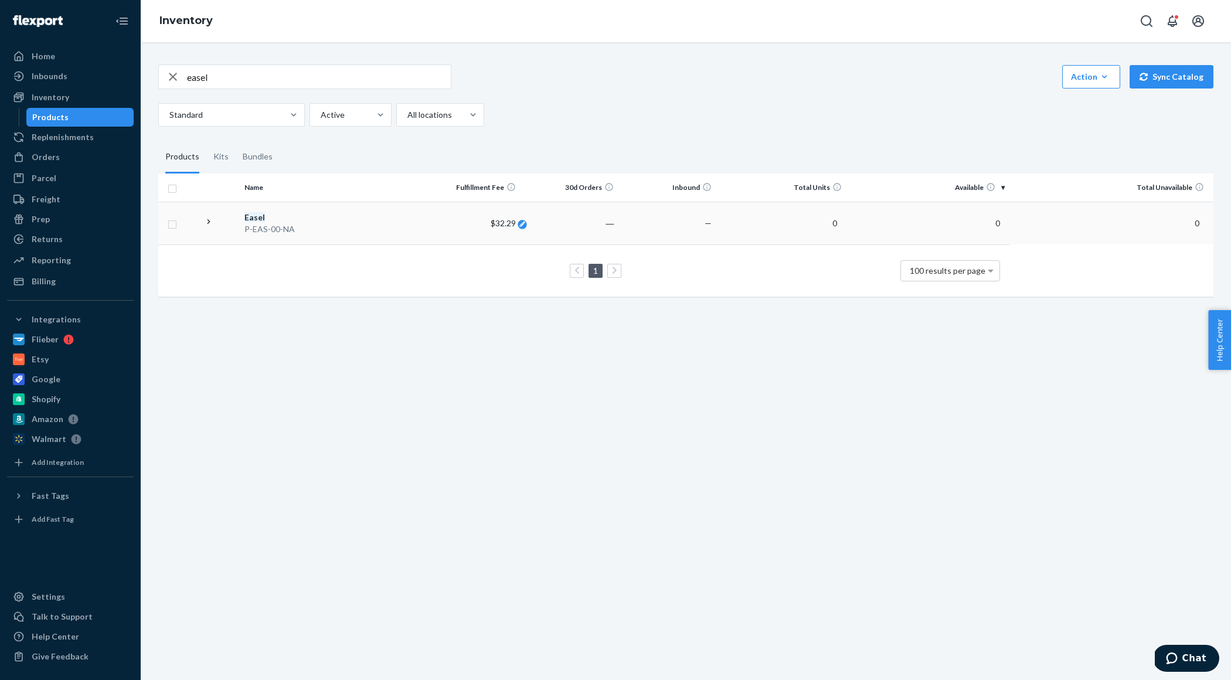
click at [525, 226] on div at bounding box center [522, 224] width 9 height 9
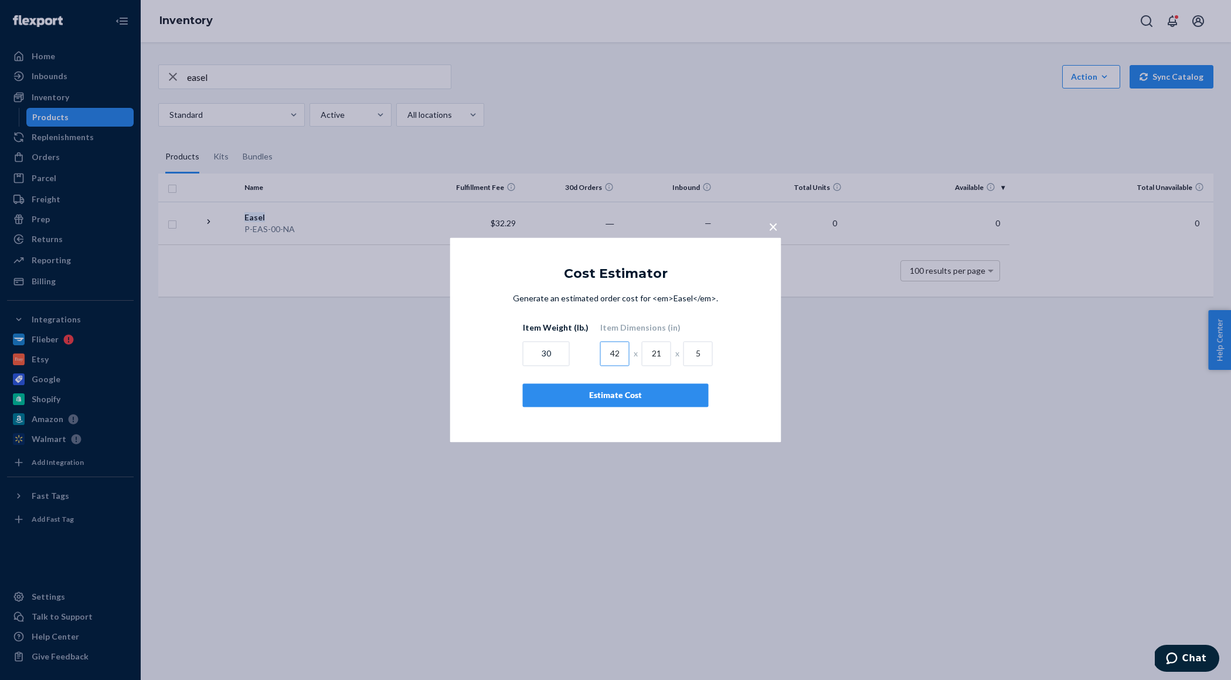
click at [617, 358] on input "42" at bounding box center [614, 354] width 29 height 25
type input "40"
click at [656, 354] on input "21" at bounding box center [656, 354] width 29 height 25
type input "21"
click at [614, 397] on div "Estimate Cost" at bounding box center [616, 396] width 166 height 12
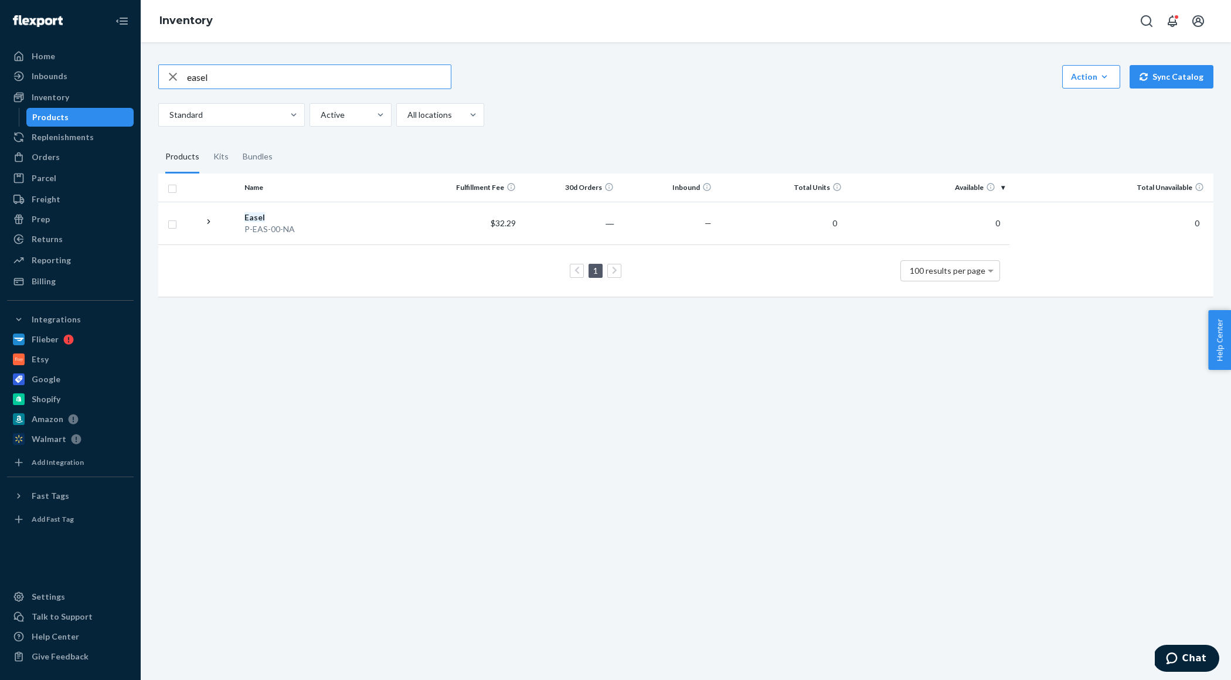
click at [230, 79] on input "easel" at bounding box center [319, 76] width 264 height 23
